Goal: Information Seeking & Learning: Learn about a topic

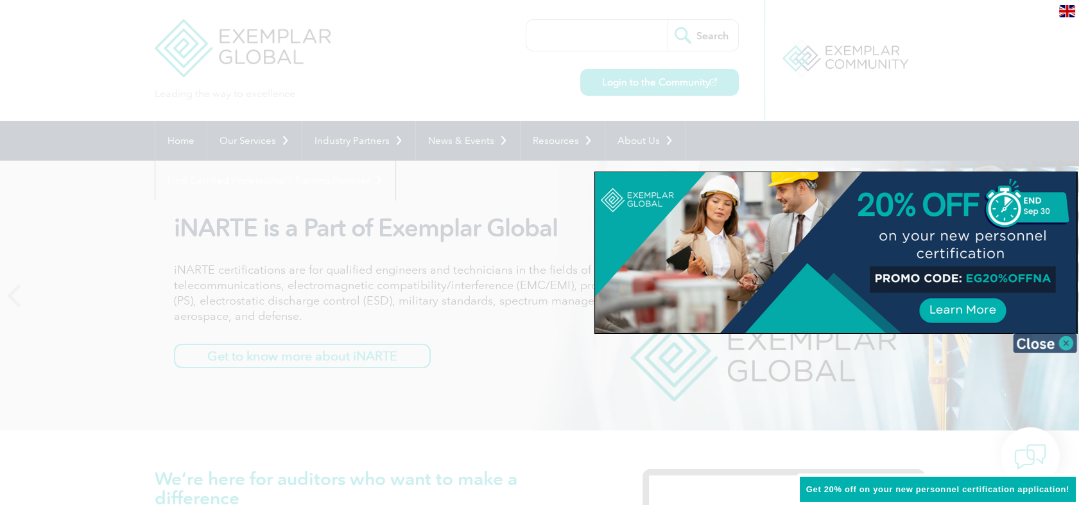
click at [1045, 347] on img at bounding box center [1045, 342] width 64 height 19
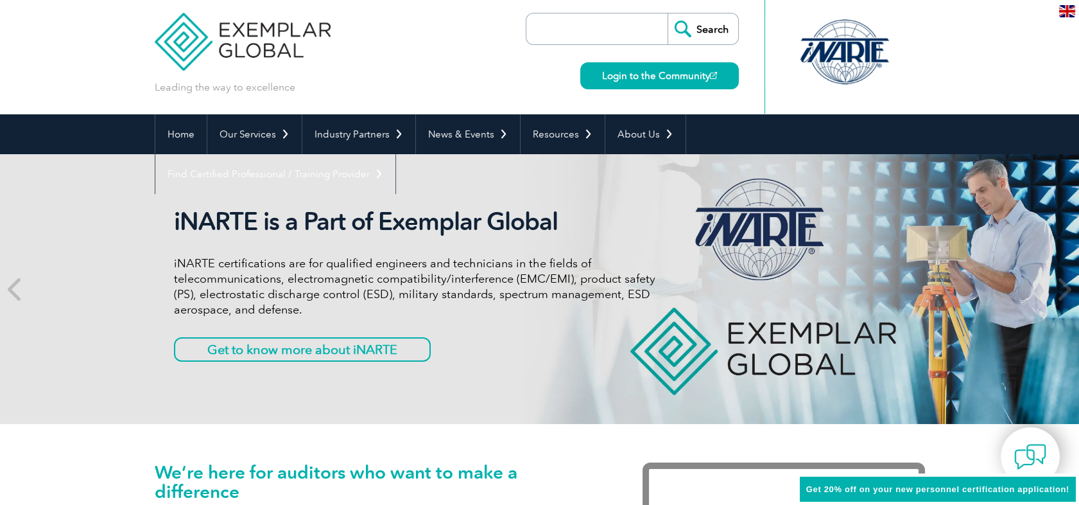
scroll to position [71, 0]
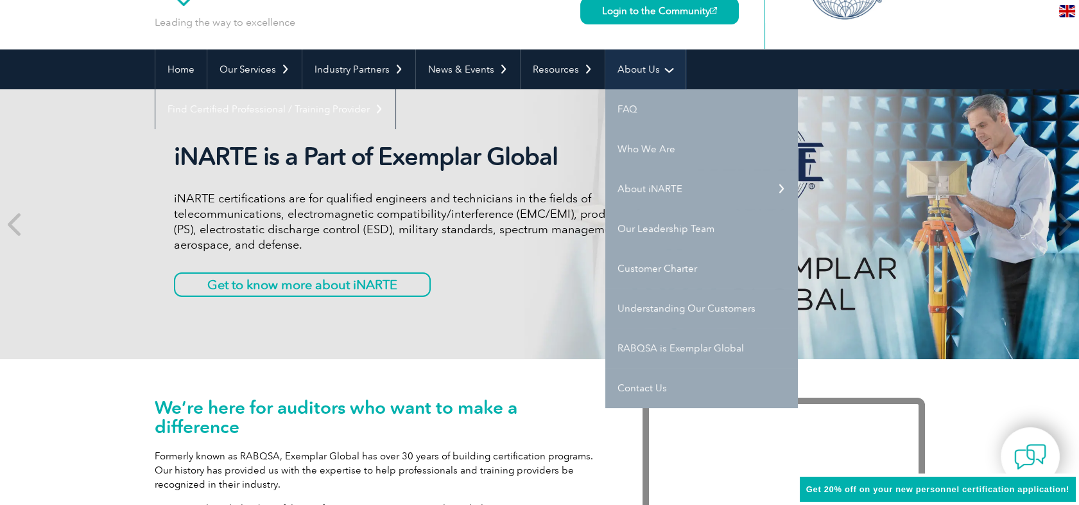
click at [624, 75] on link "About Us" at bounding box center [645, 69] width 80 height 40
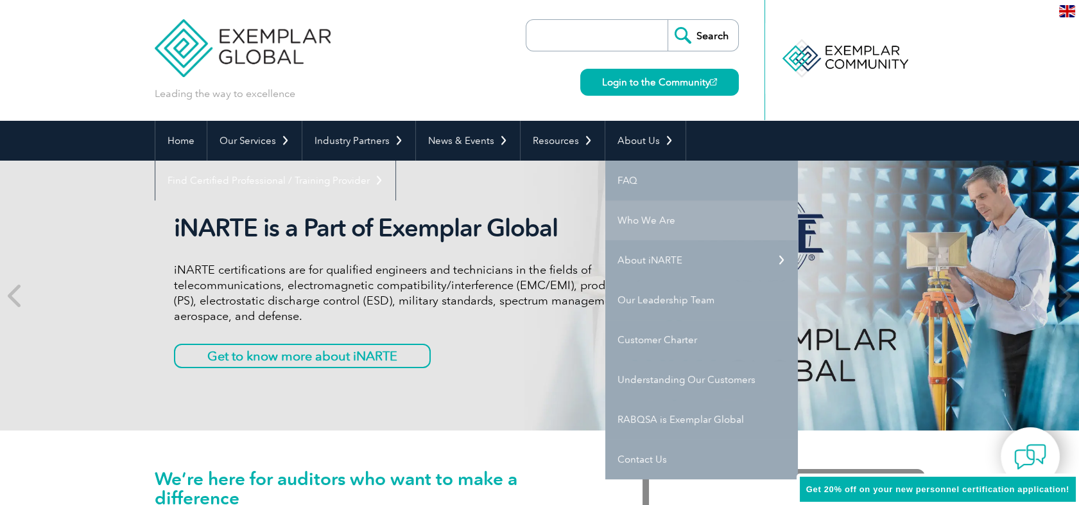
click at [632, 216] on link "Who We Are" at bounding box center [701, 220] width 193 height 40
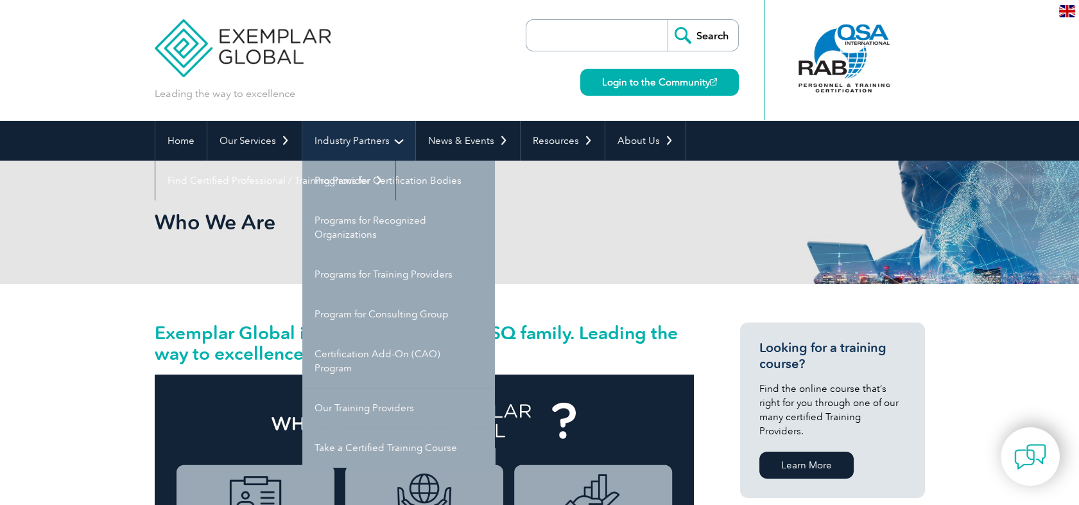
click at [350, 137] on link "Industry Partners" at bounding box center [358, 141] width 113 height 40
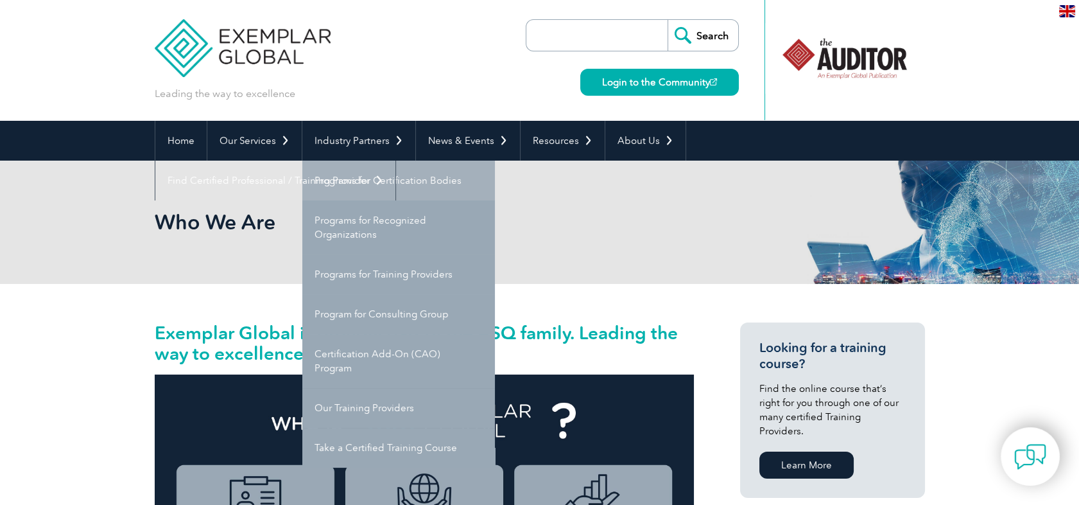
click at [346, 178] on link "Programs for Certification Bodies" at bounding box center [398, 180] width 193 height 40
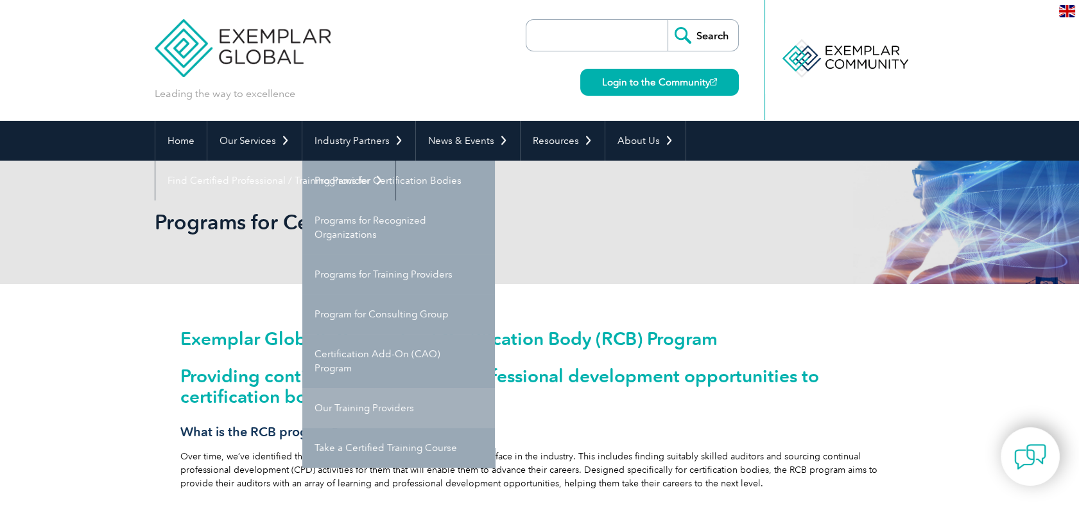
click at [347, 408] on link "Our Training Providers" at bounding box center [398, 408] width 193 height 40
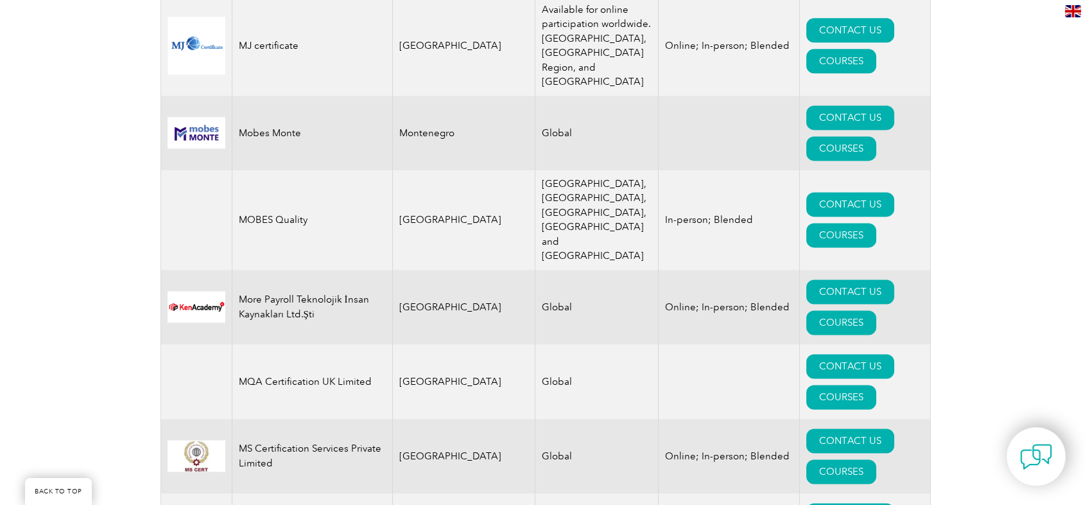
scroll to position [13120, 0]
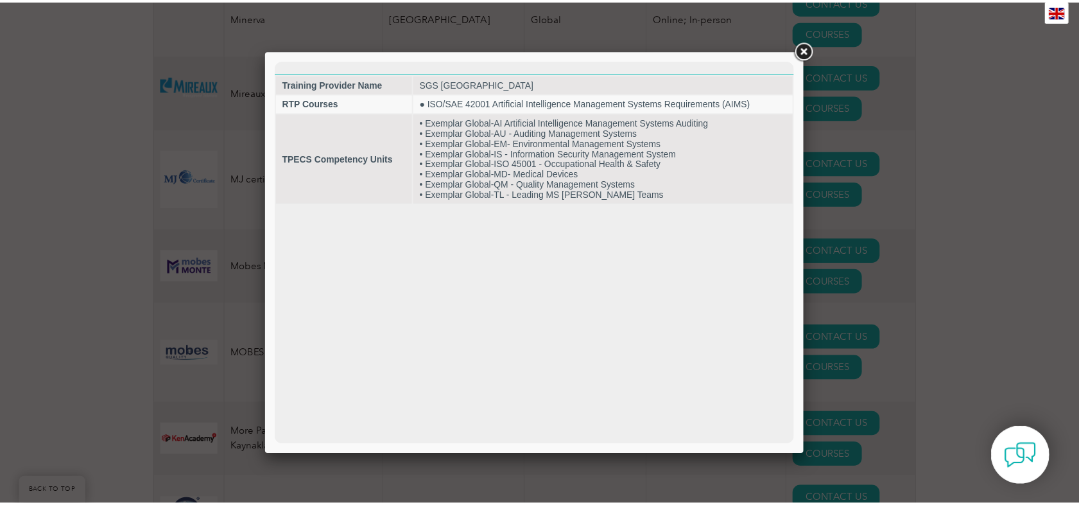
scroll to position [0, 0]
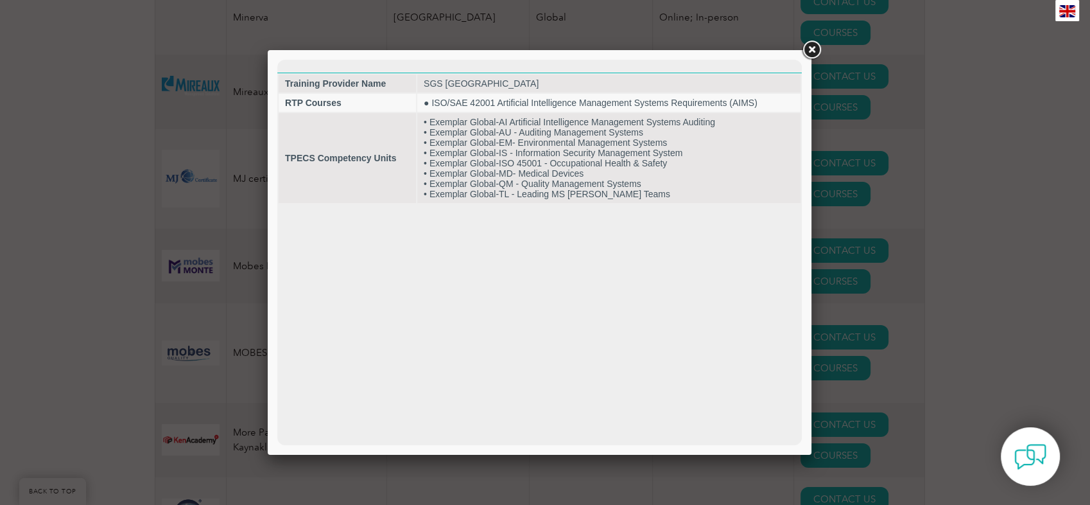
click at [812, 48] on link at bounding box center [811, 50] width 23 height 23
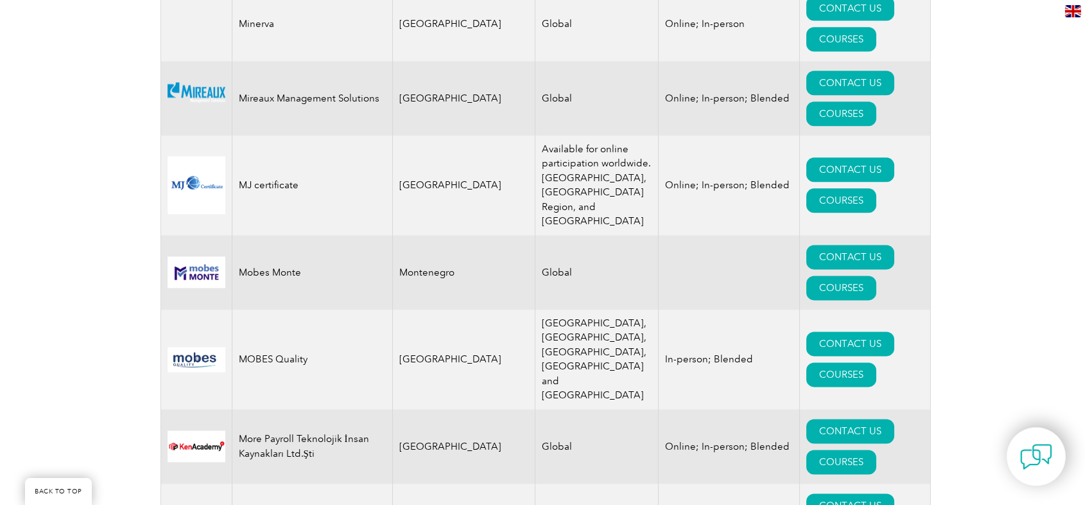
scroll to position [13049, 0]
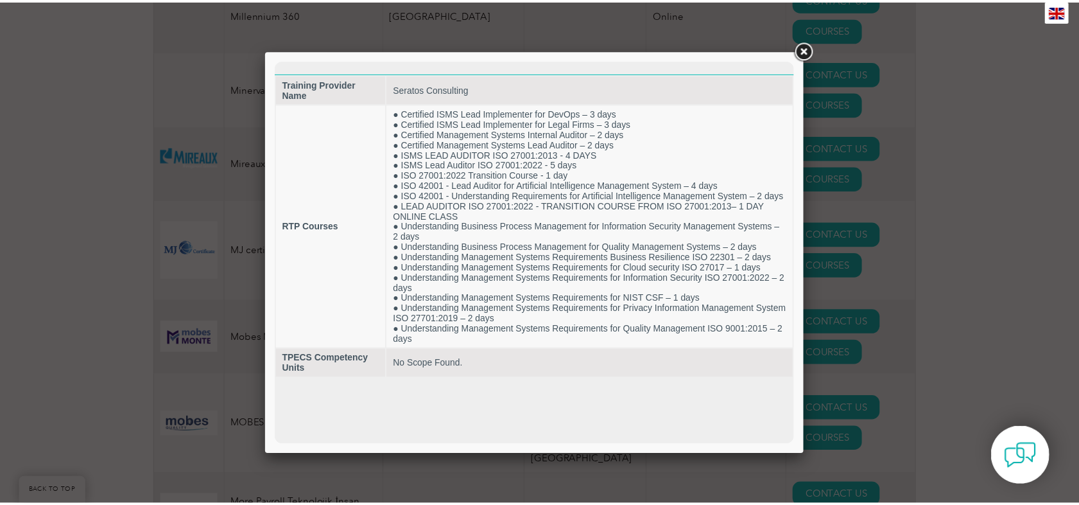
scroll to position [0, 0]
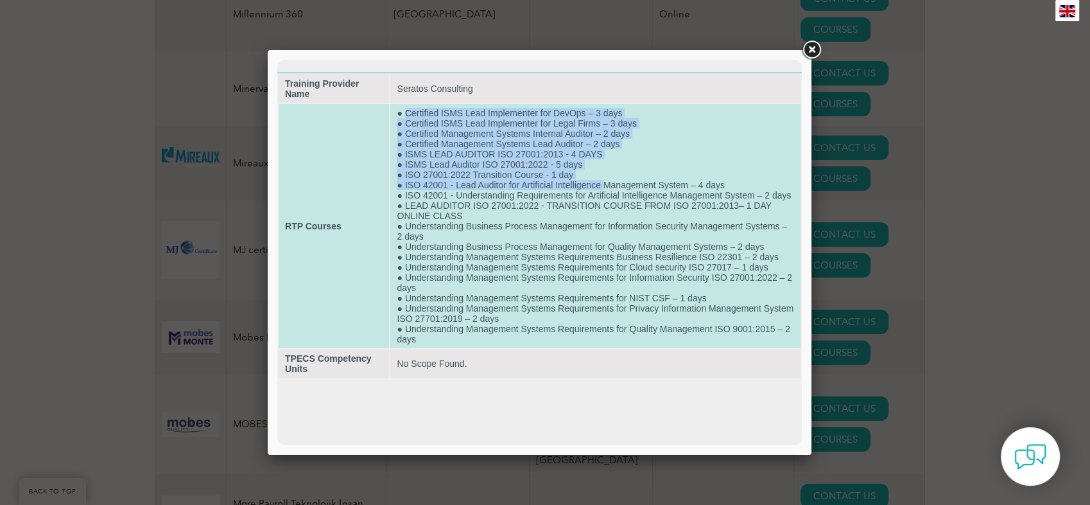
drag, startPoint x: 404, startPoint y: 111, endPoint x: 605, endPoint y: 190, distance: 215.3
click at [605, 190] on td "● Certified ISMS Lead Implementer for DevOps – 3 days ● Certified ISMS Lead Imp…" at bounding box center [595, 226] width 410 height 244
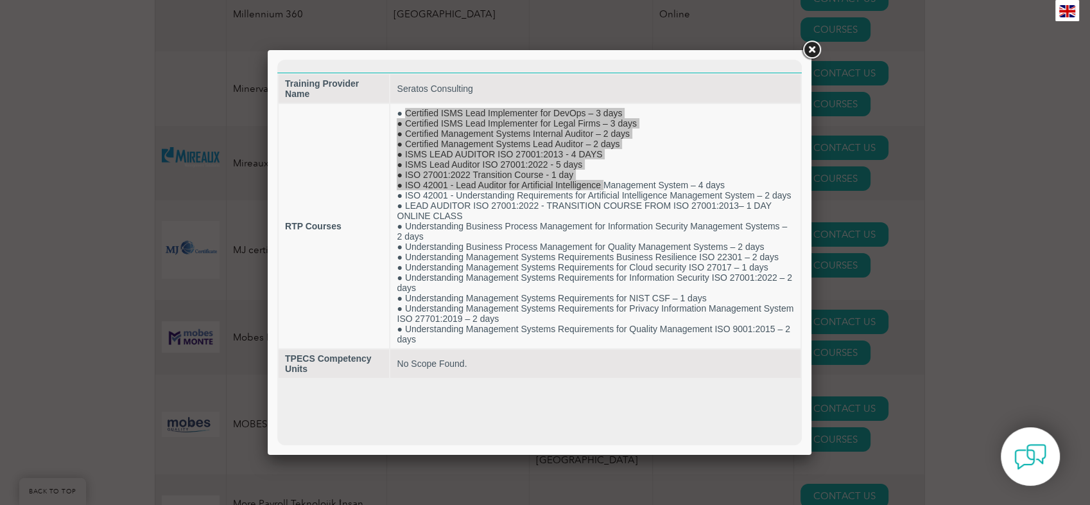
drag, startPoint x: 327, startPoint y: 130, endPoint x: 807, endPoint y: 47, distance: 487.2
click at [807, 47] on link at bounding box center [811, 50] width 23 height 23
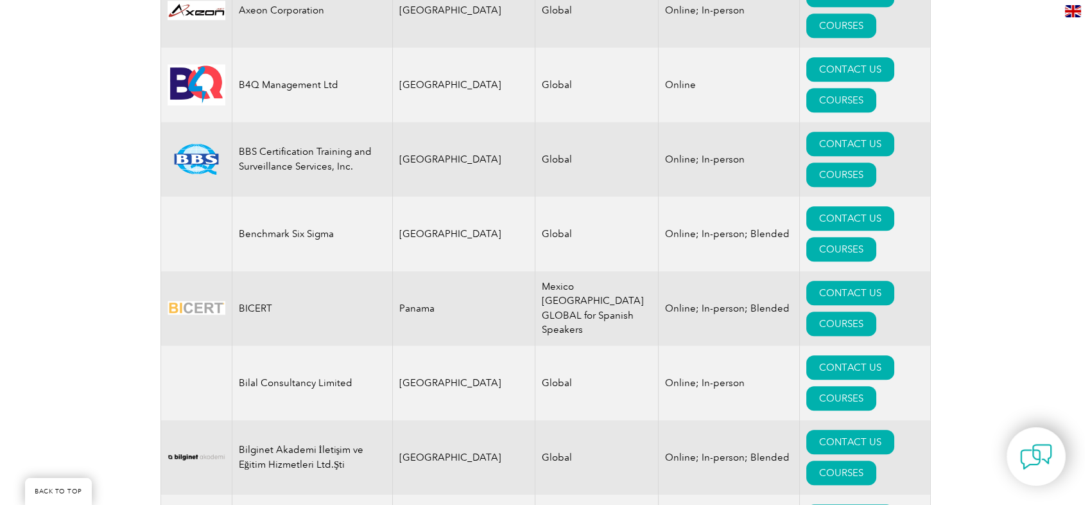
scroll to position [2383, 0]
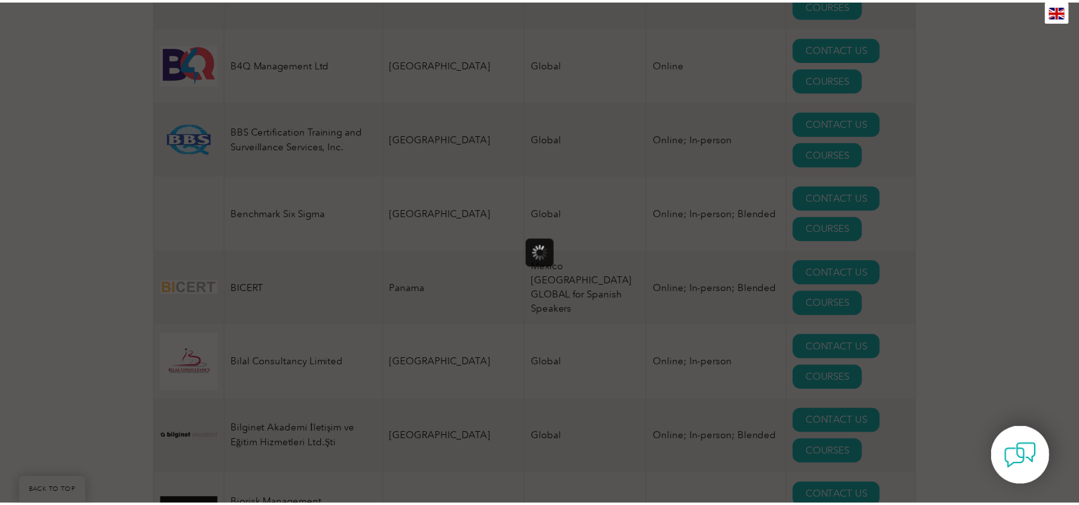
scroll to position [0, 0]
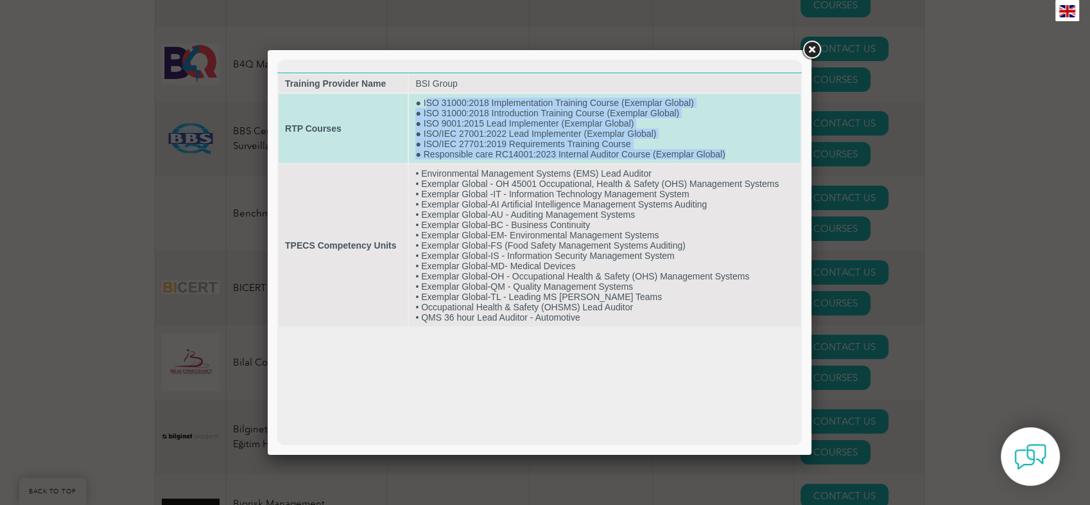
drag, startPoint x: 425, startPoint y: 105, endPoint x: 723, endPoint y: 151, distance: 302.0
click at [723, 151] on td "● ISO 31000:2018 Implementation Training Course (Exemplar Global) ● ISO 31000:2…" at bounding box center [605, 128] width 392 height 69
drag, startPoint x: 416, startPoint y: 103, endPoint x: 734, endPoint y: 152, distance: 321.6
click at [734, 152] on td "● ISO 31000:2018 Implementation Training Course (Exemplar Global) ● ISO 31000:2…" at bounding box center [605, 128] width 392 height 69
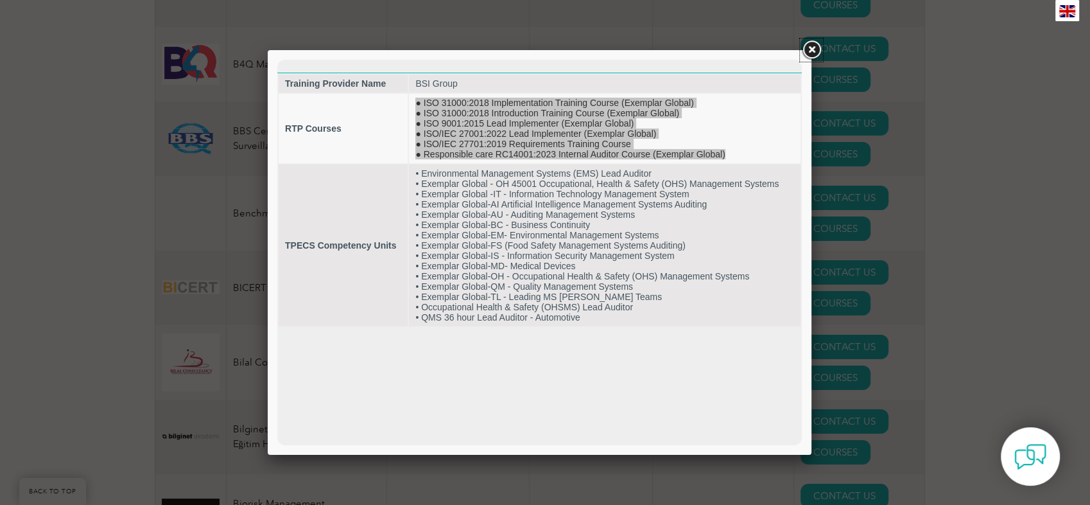
click at [814, 51] on link at bounding box center [811, 50] width 23 height 23
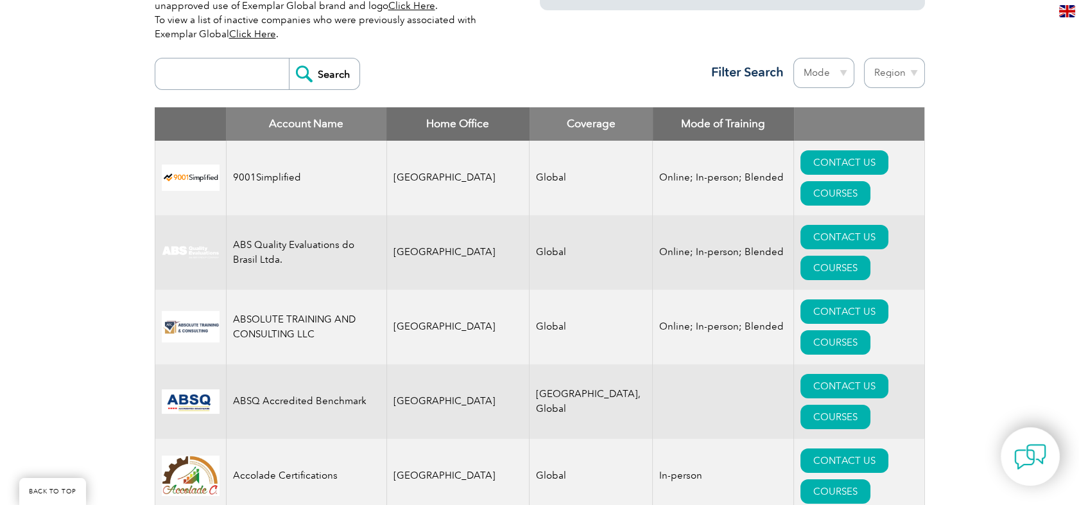
scroll to position [457, 0]
click at [816, 73] on select "Mode Online In-person Blended" at bounding box center [823, 73] width 61 height 30
click at [252, 73] on input "search" at bounding box center [225, 73] width 127 height 31
type input "42001"
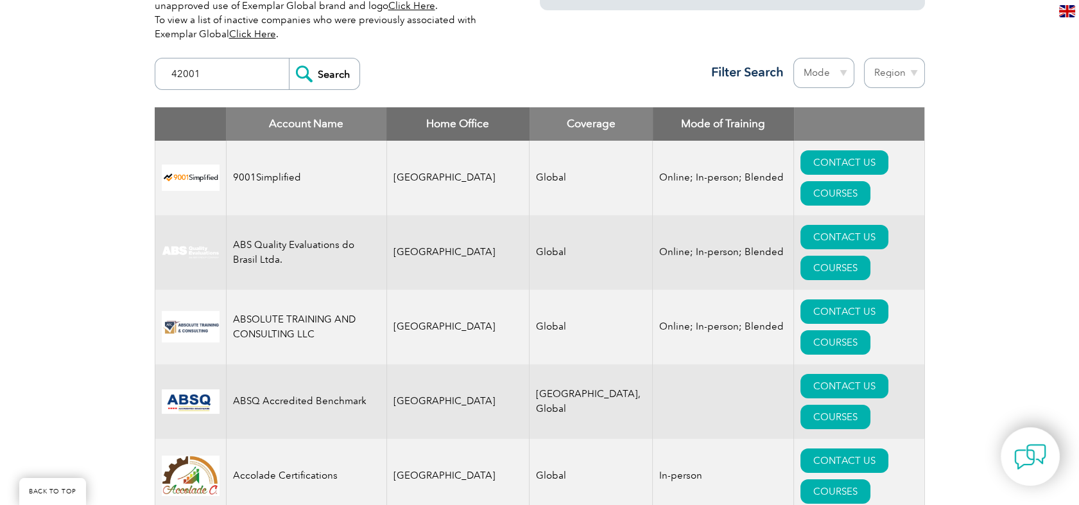
click at [289, 58] on input "Search" at bounding box center [324, 73] width 71 height 31
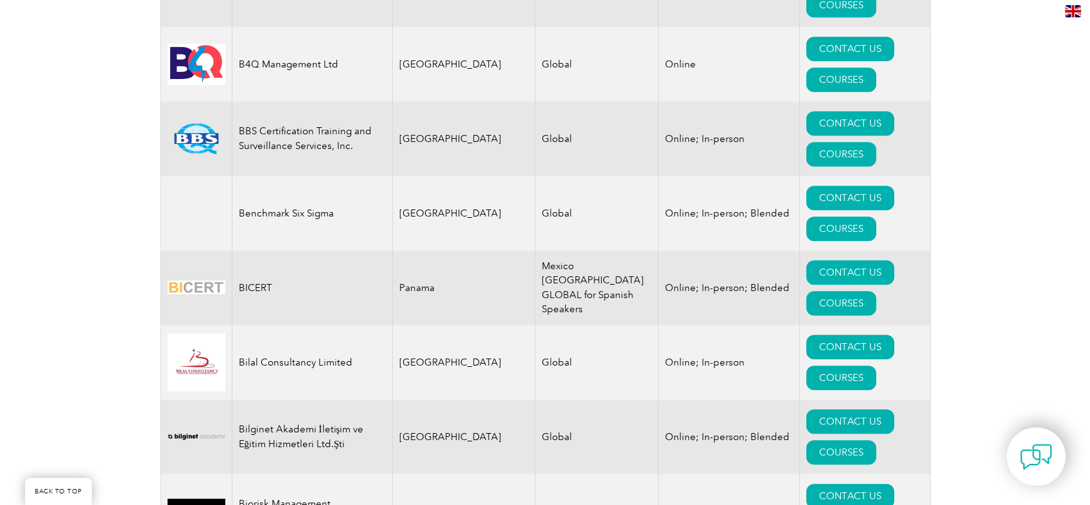
scroll to position [2454, 0]
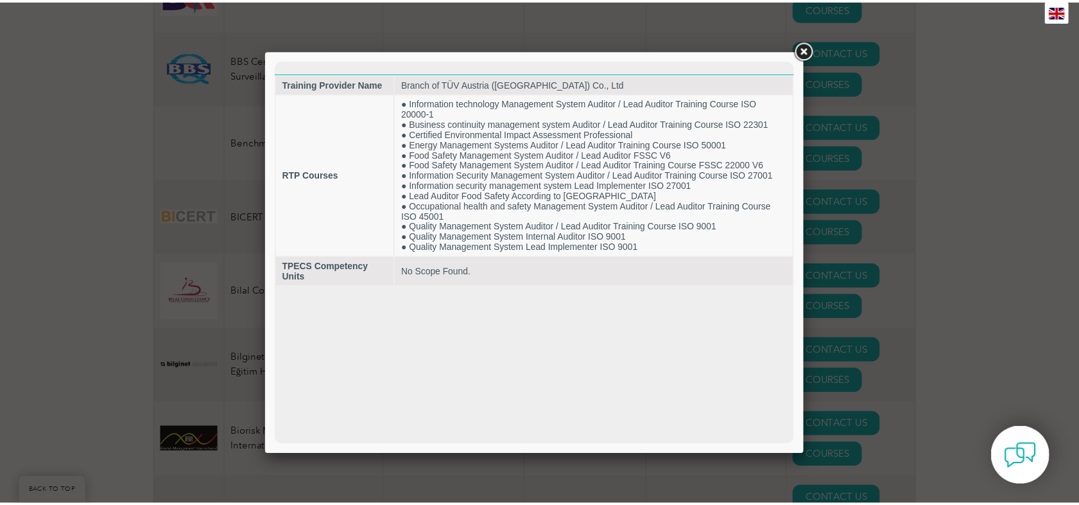
scroll to position [0, 0]
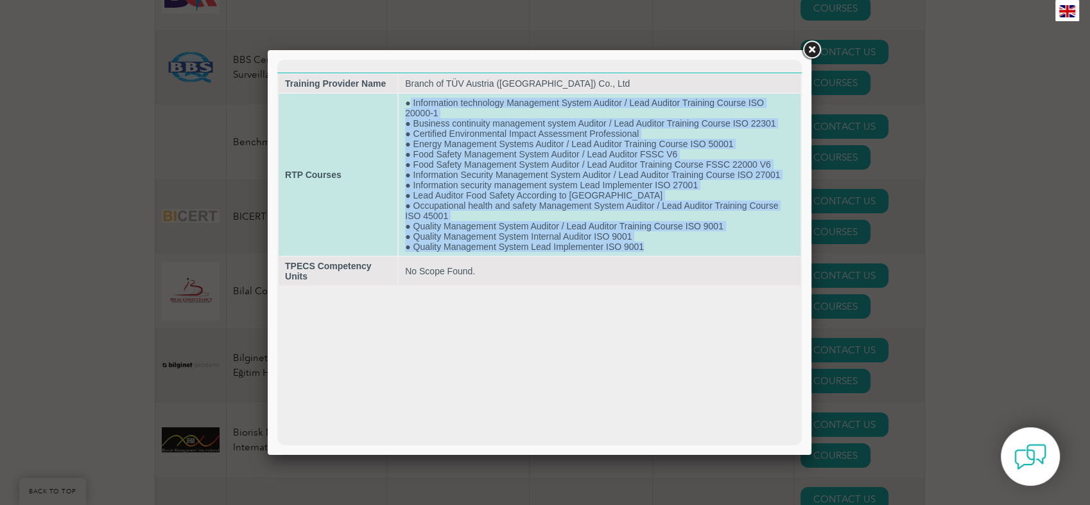
drag, startPoint x: 411, startPoint y: 104, endPoint x: 773, endPoint y: 247, distance: 388.7
click at [773, 247] on td "● Information technology Management System Auditor / Lead Auditor Training Cour…" at bounding box center [600, 175] width 402 height 162
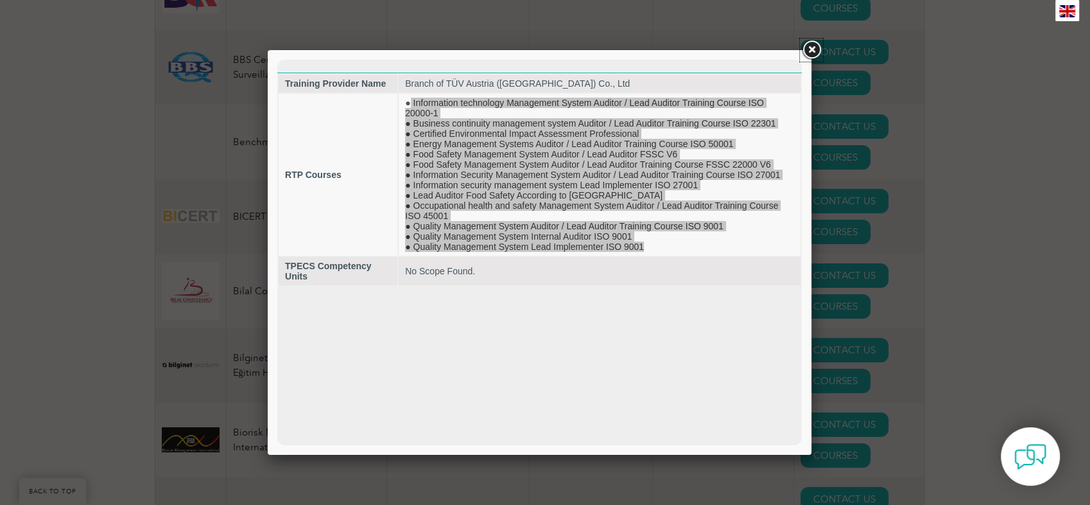
drag, startPoint x: 496, startPoint y: 187, endPoint x: 811, endPoint y: 47, distance: 344.8
click at [811, 47] on link at bounding box center [811, 50] width 23 height 23
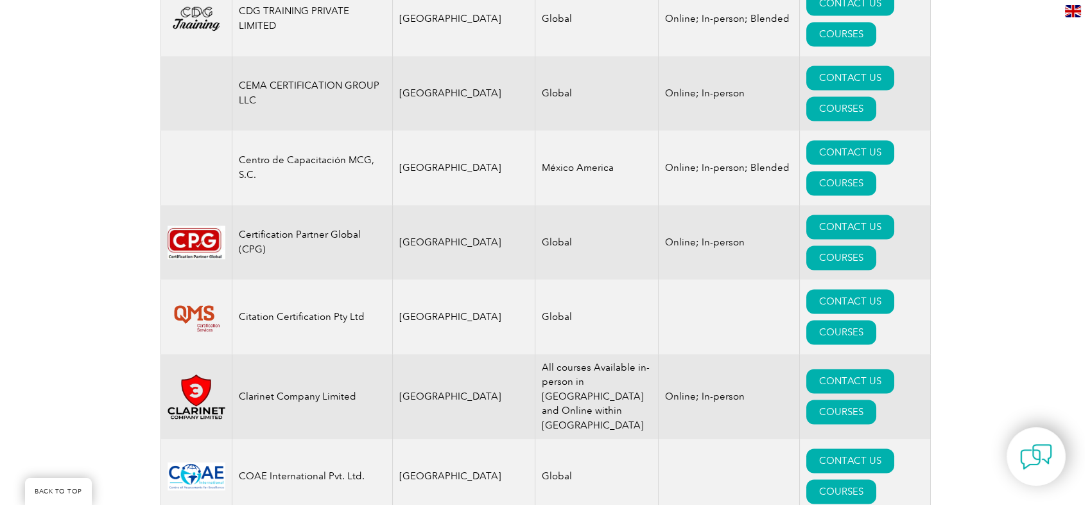
scroll to position [3951, 0]
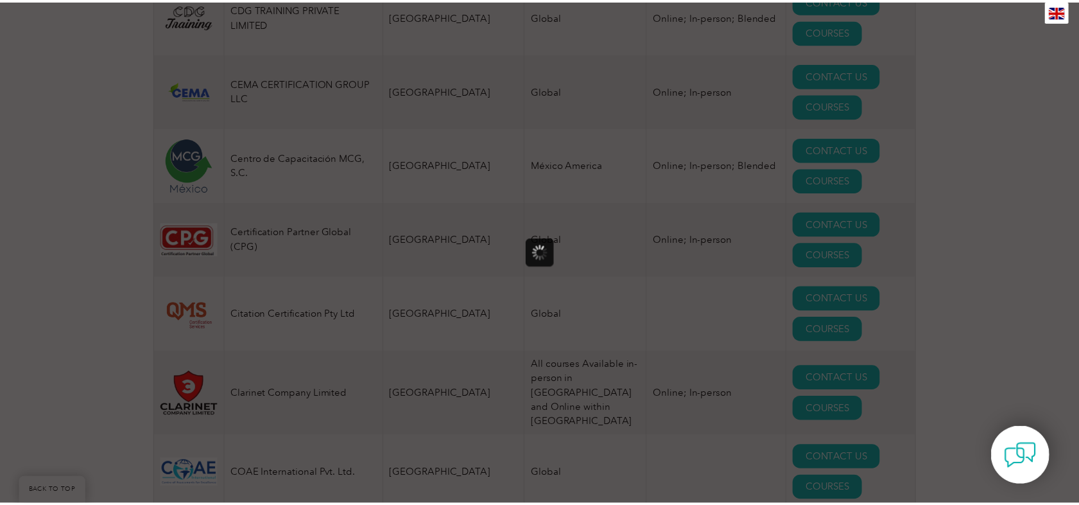
scroll to position [0, 0]
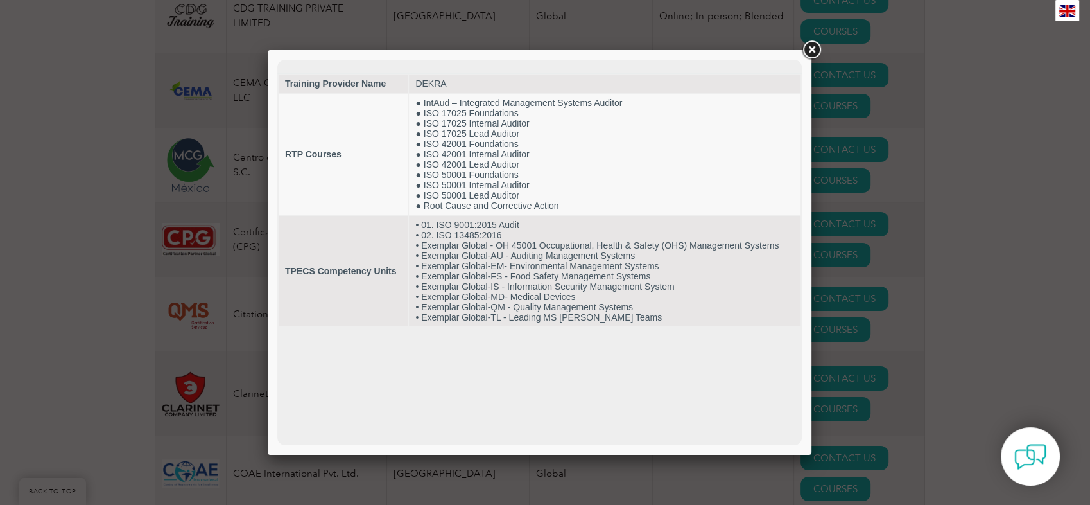
click at [810, 52] on link at bounding box center [811, 50] width 23 height 23
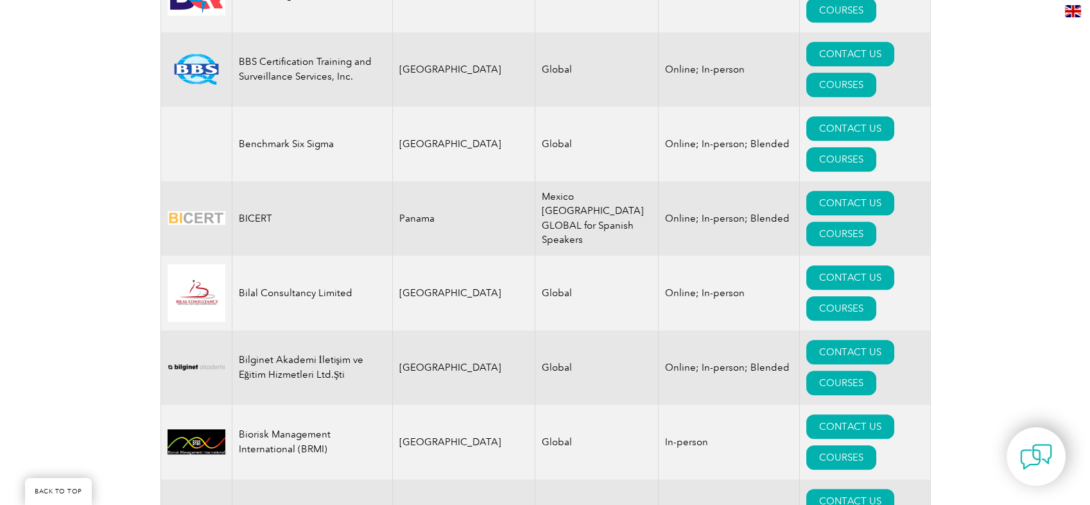
scroll to position [2454, 0]
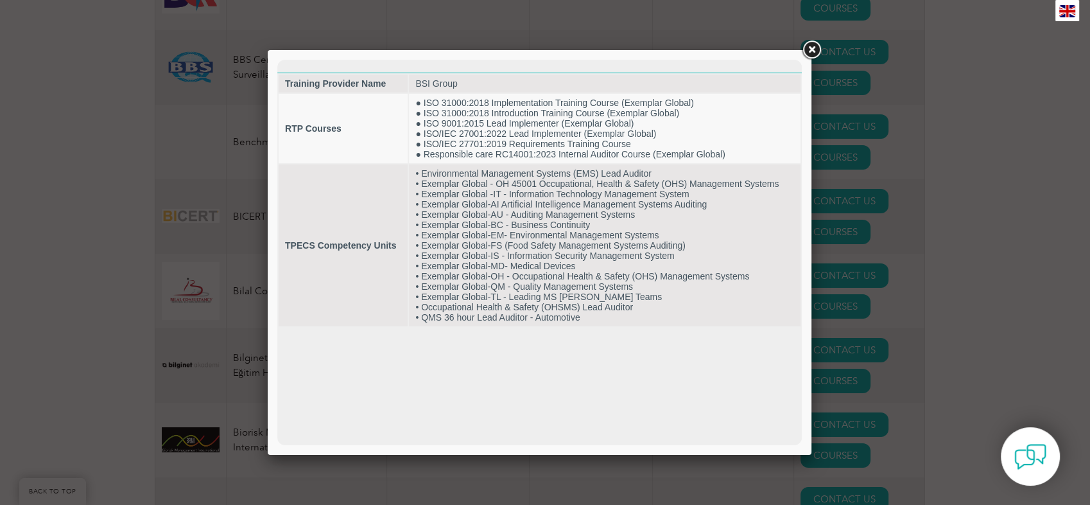
scroll to position [0, 0]
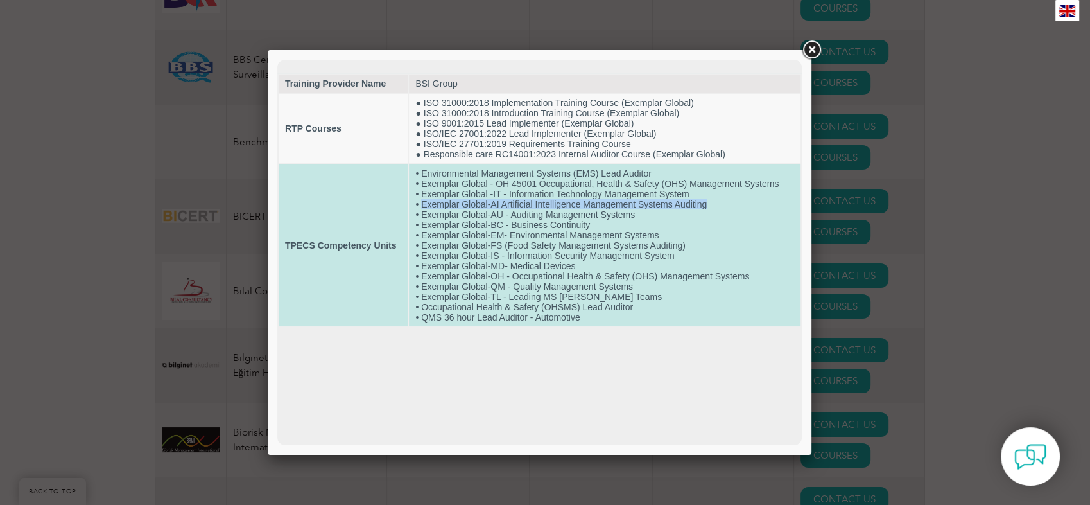
drag, startPoint x: 723, startPoint y: 202, endPoint x: 422, endPoint y: 209, distance: 301.8
click at [422, 209] on td "• Environmental Management Systems (EMS) Lead Auditor • Exemplar Global - OH 45…" at bounding box center [605, 245] width 392 height 162
click at [421, 205] on td "• Environmental Management Systems (EMS) Lead Auditor • Exemplar Global - OH 45…" at bounding box center [605, 245] width 392 height 162
drag, startPoint x: 421, startPoint y: 205, endPoint x: 718, endPoint y: 210, distance: 297.2
click at [718, 210] on td "• Environmental Management Systems (EMS) Lead Auditor • Exemplar Global - OH 45…" at bounding box center [605, 245] width 392 height 162
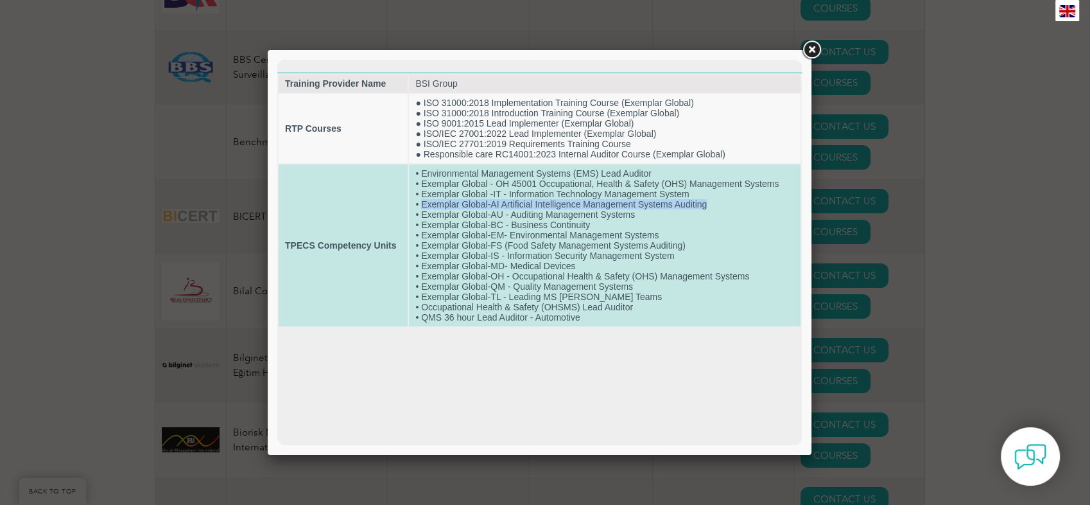
copy td "Exemplar Global-AI Artificial Intelligence Management Systems Auditing"
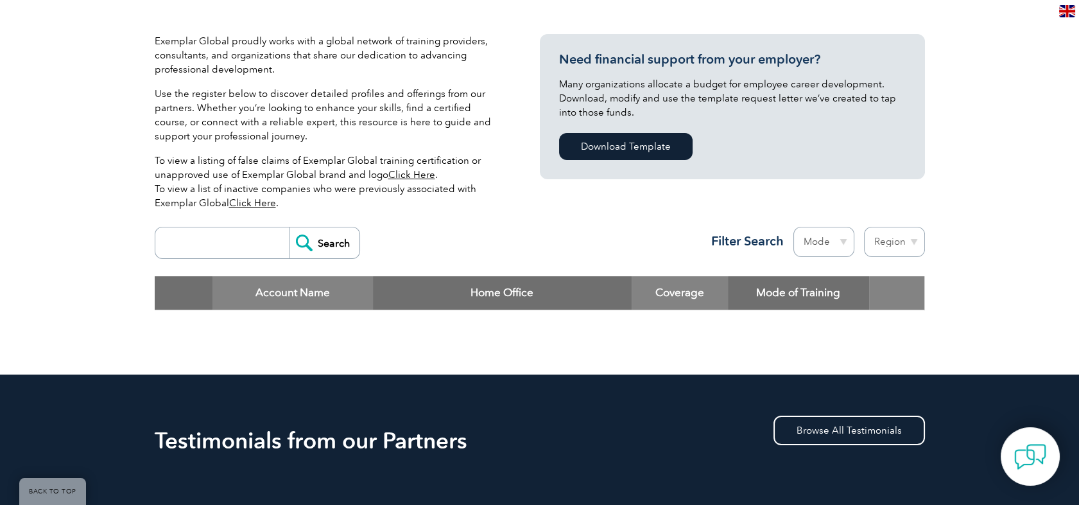
scroll to position [427, 0]
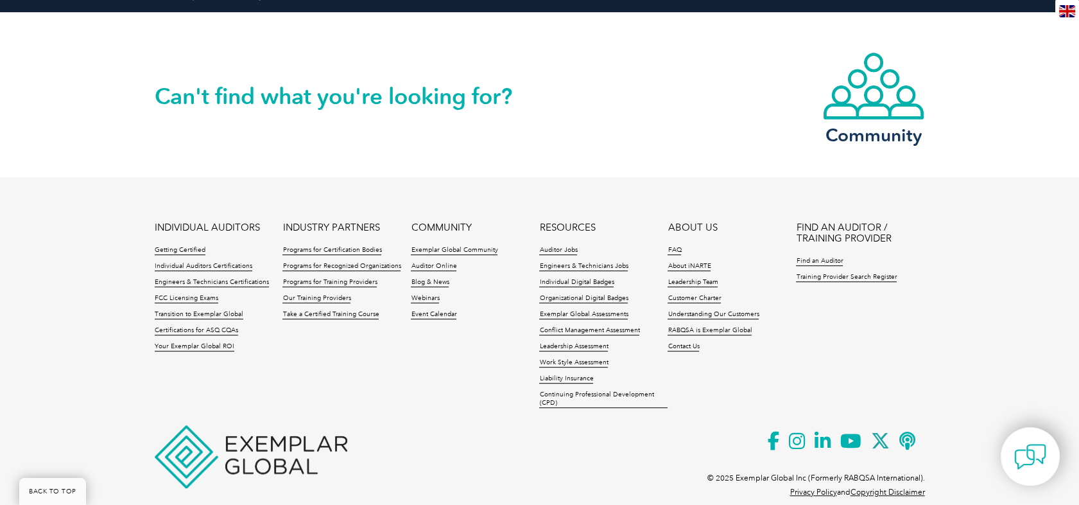
scroll to position [1619, 0]
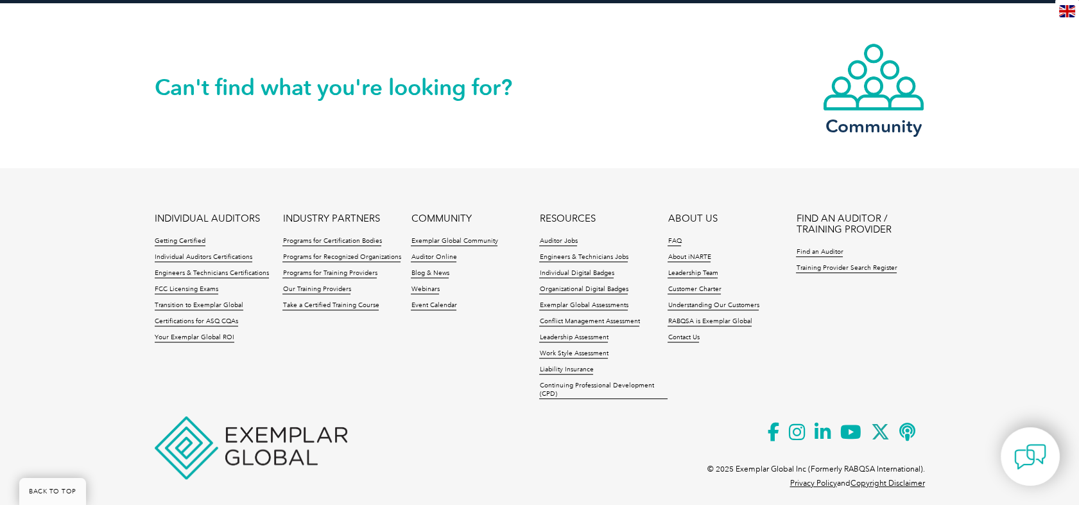
click at [62, 39] on div "Can't find what you're looking for? Community" at bounding box center [539, 85] width 1079 height 165
